Goal: Information Seeking & Learning: Check status

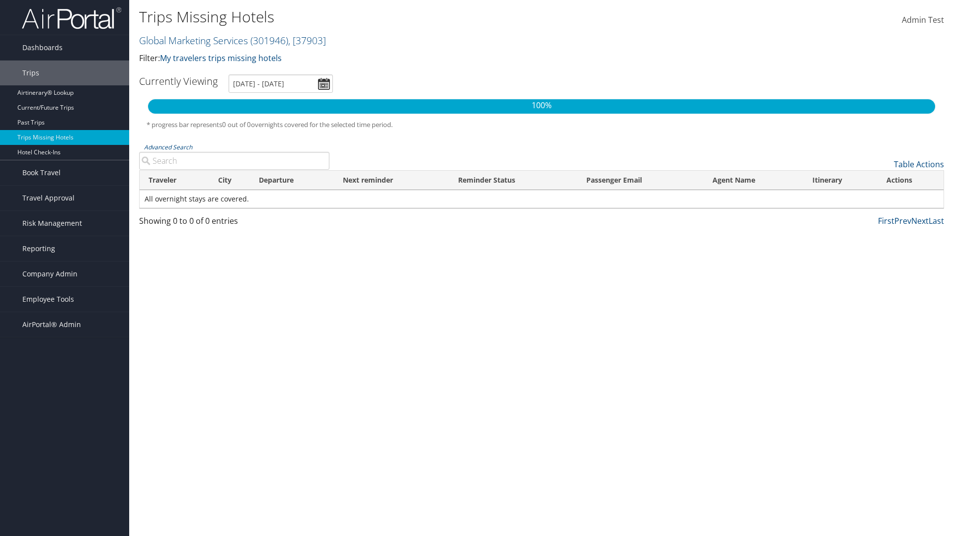
click at [192, 40] on link "Global Marketing Services ( 301946 ) , [ 37903 ]" at bounding box center [232, 40] width 187 height 13
click at [0, 0] on input "search" at bounding box center [0, 0] width 0 height 0
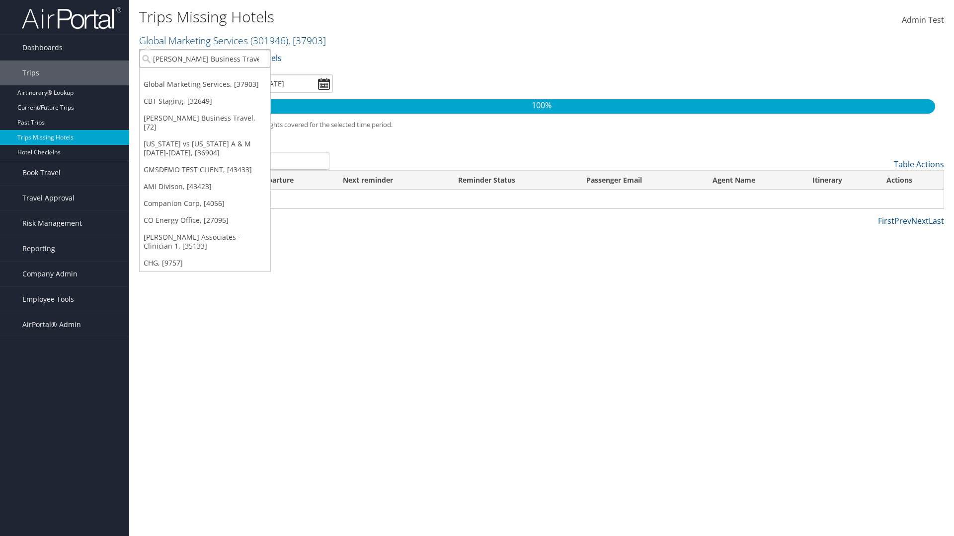
type input "[PERSON_NAME] Business Travel"
click at [219, 86] on div "Account" at bounding box center [218, 85] width 169 height 9
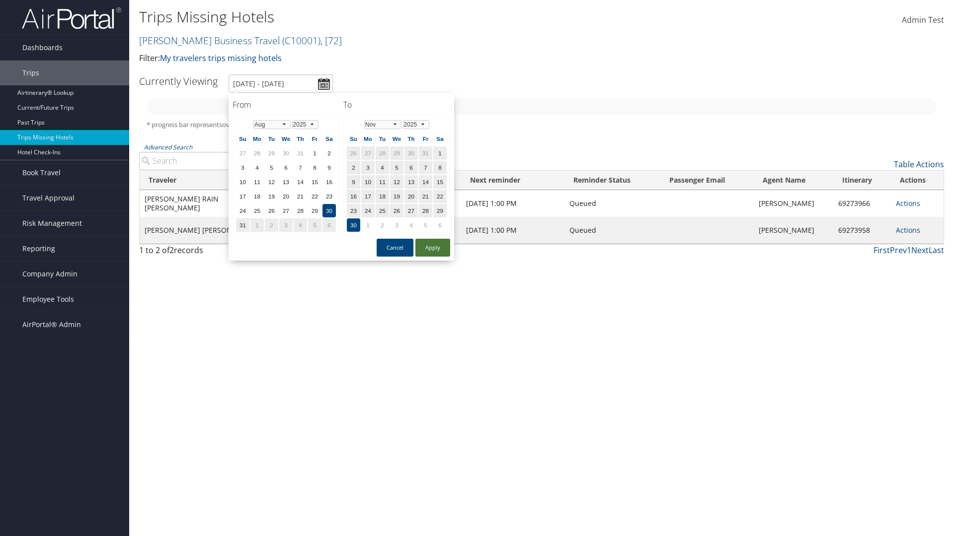
click at [433, 248] on button "Apply" at bounding box center [432, 248] width 35 height 18
type input "[DATE] - [DATE]"
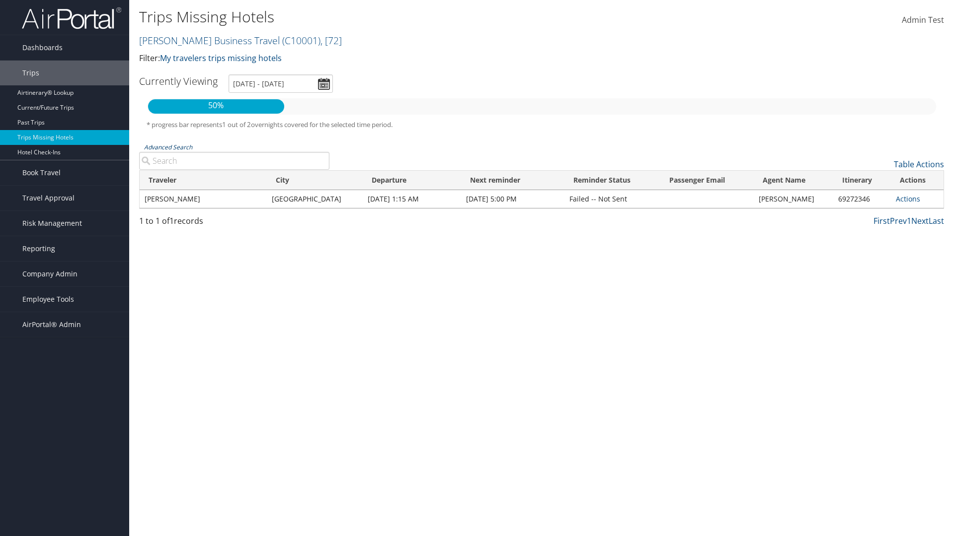
click at [168, 147] on link "Advanced Search" at bounding box center [168, 147] width 48 height 8
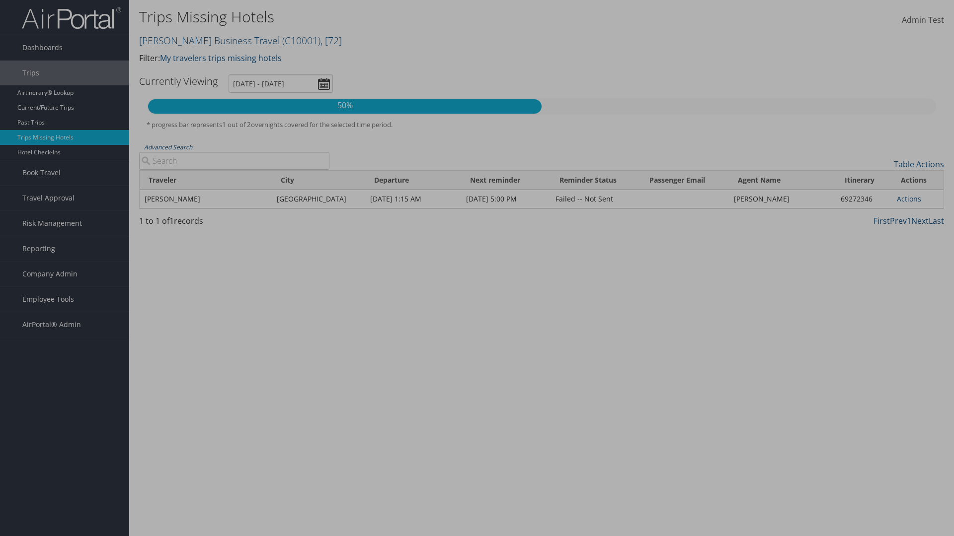
type input "[GEOGRAPHIC_DATA]"
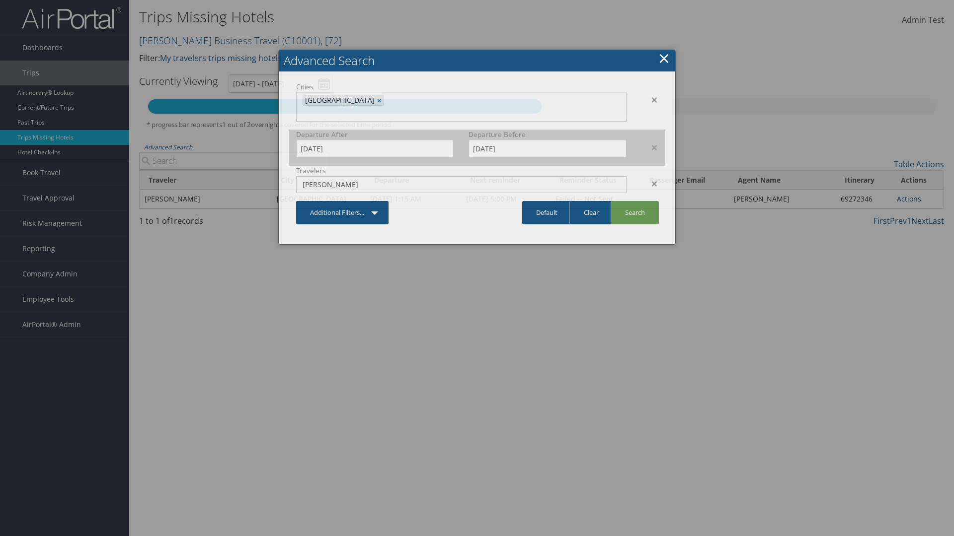
type input "[PERSON_NAME]"
click at [374, 140] on input "[DATE]" at bounding box center [374, 149] width 157 height 18
type input "[PERSON_NAME]"
type input "[DATE]"
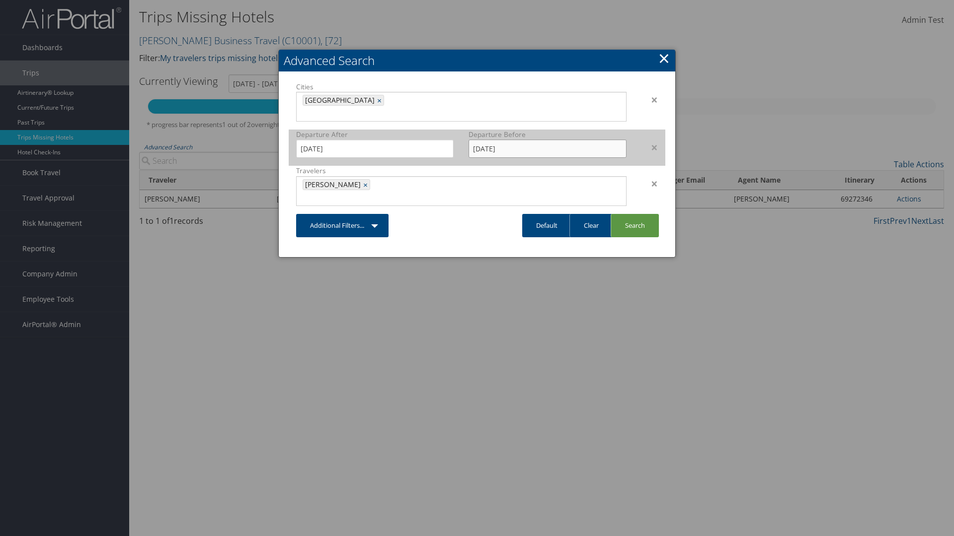
click at [547, 140] on input "[DATE]" at bounding box center [546, 149] width 157 height 18
type input "[DATE]"
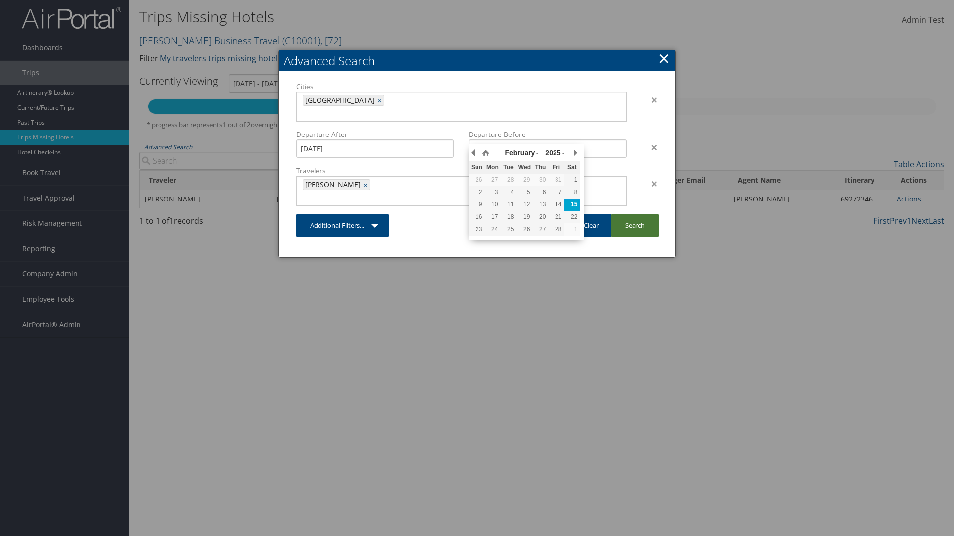
click at [634, 214] on link "Search" at bounding box center [634, 225] width 48 height 23
type input "[DATE] - [DATE]"
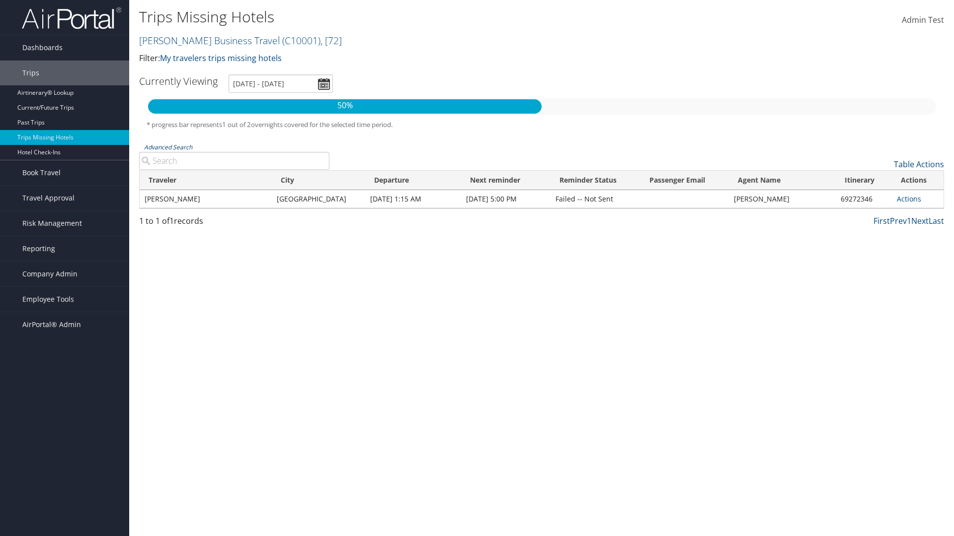
click at [168, 147] on link "Advanced Search" at bounding box center [168, 147] width 48 height 8
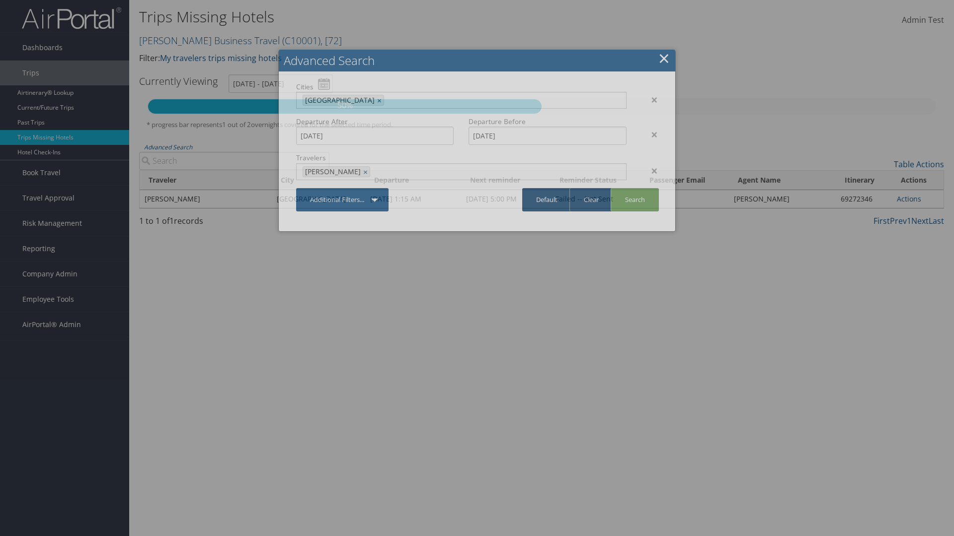
click at [591, 200] on link "Clear" at bounding box center [590, 199] width 43 height 23
click at [546, 200] on link "Default" at bounding box center [546, 199] width 49 height 23
type input "[DATE] - [DATE]"
